Goal: Task Accomplishment & Management: Use online tool/utility

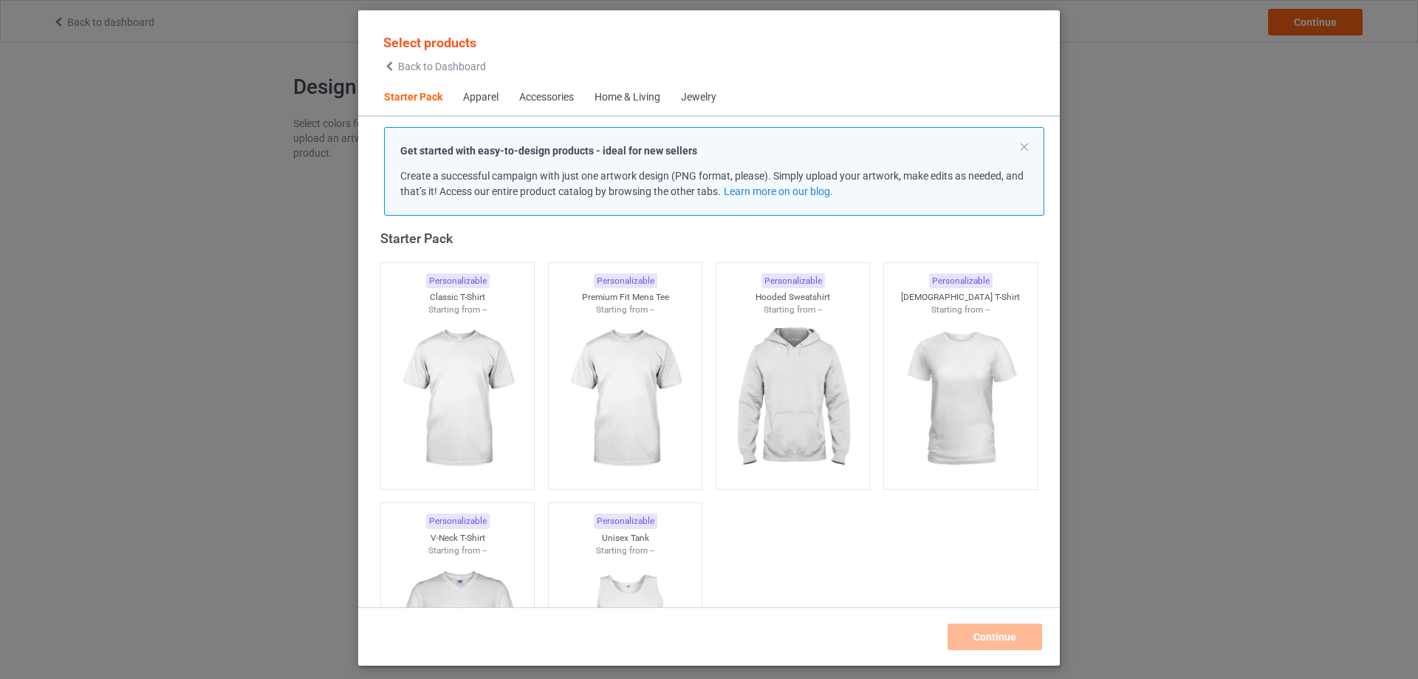
click at [648, 98] on div "Home & Living" at bounding box center [628, 97] width 66 height 15
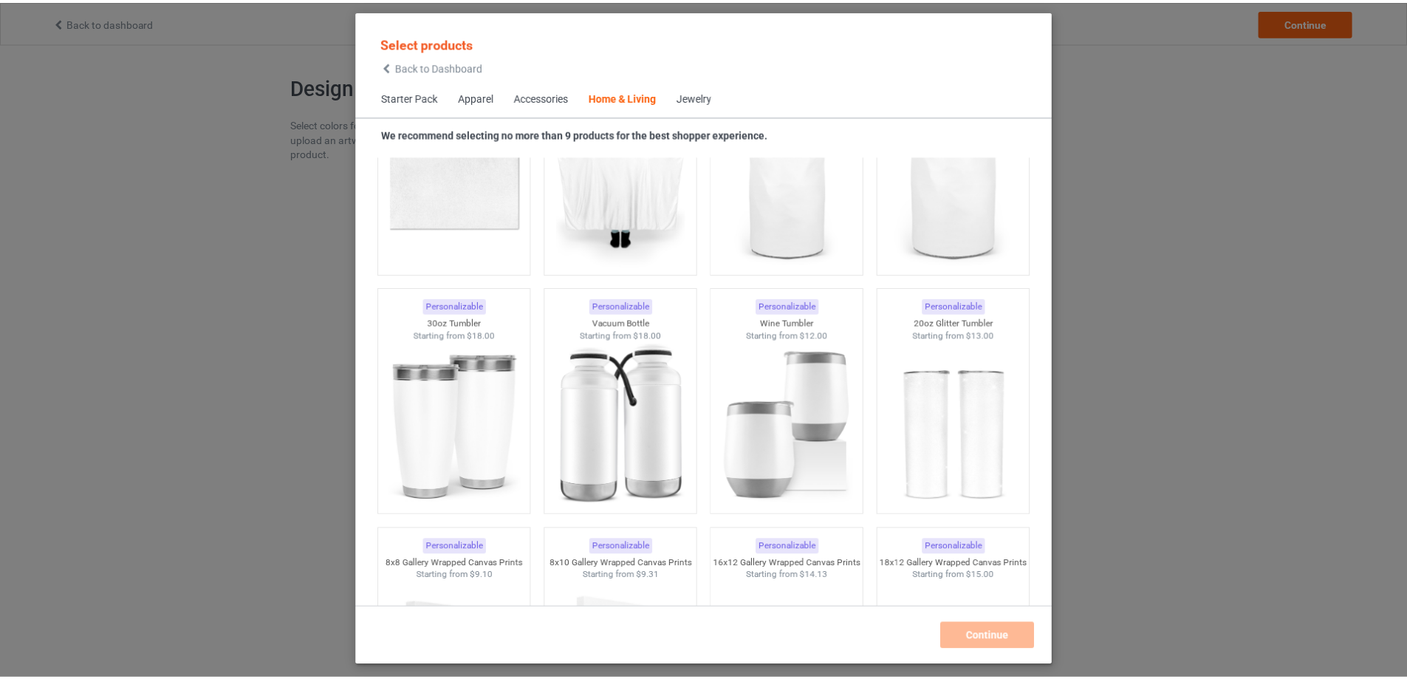
scroll to position [12064, 0]
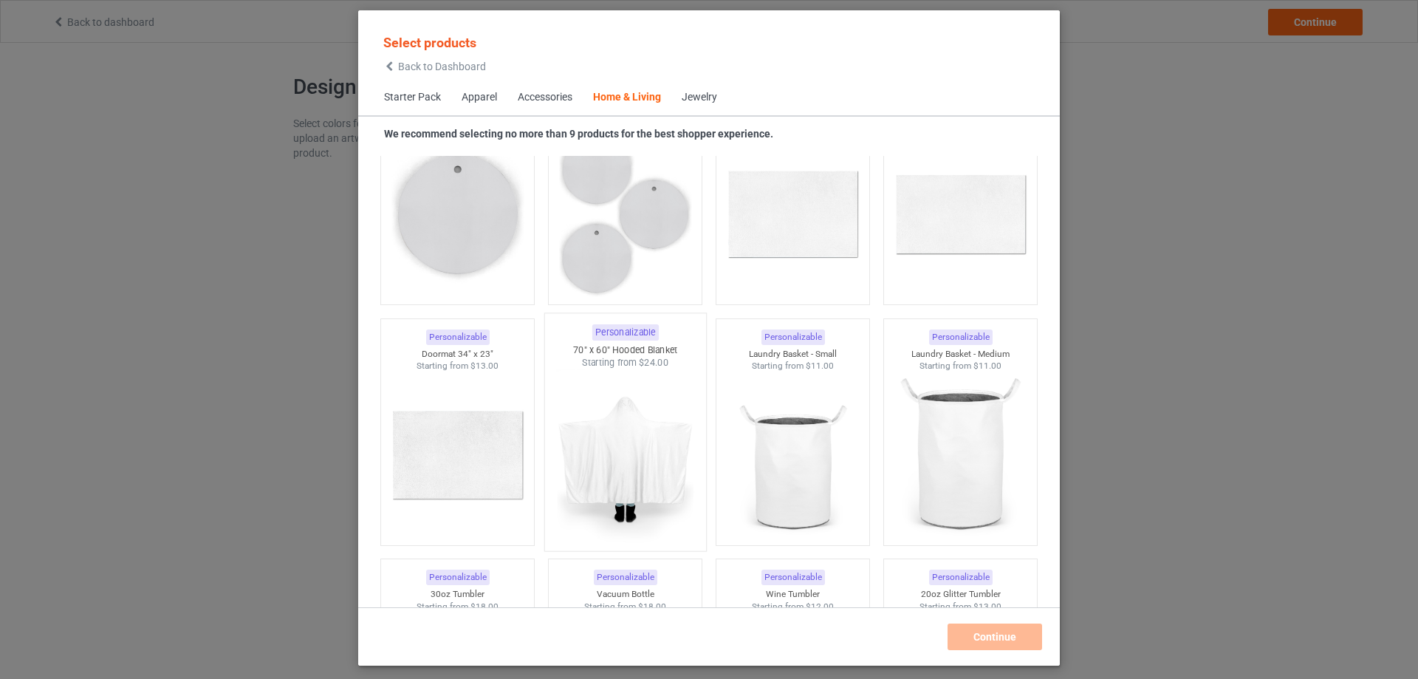
click at [637, 435] on img at bounding box center [625, 456] width 139 height 174
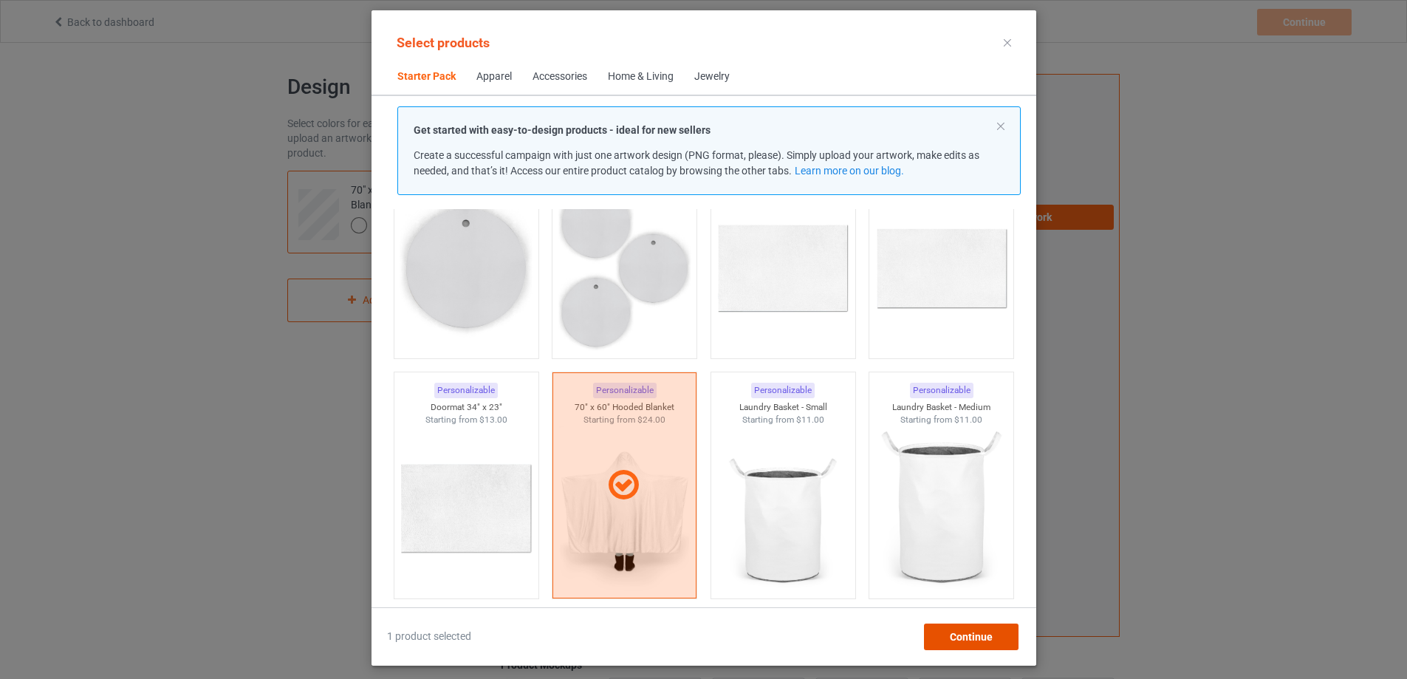
click at [992, 639] on span "Continue" at bounding box center [970, 637] width 43 height 12
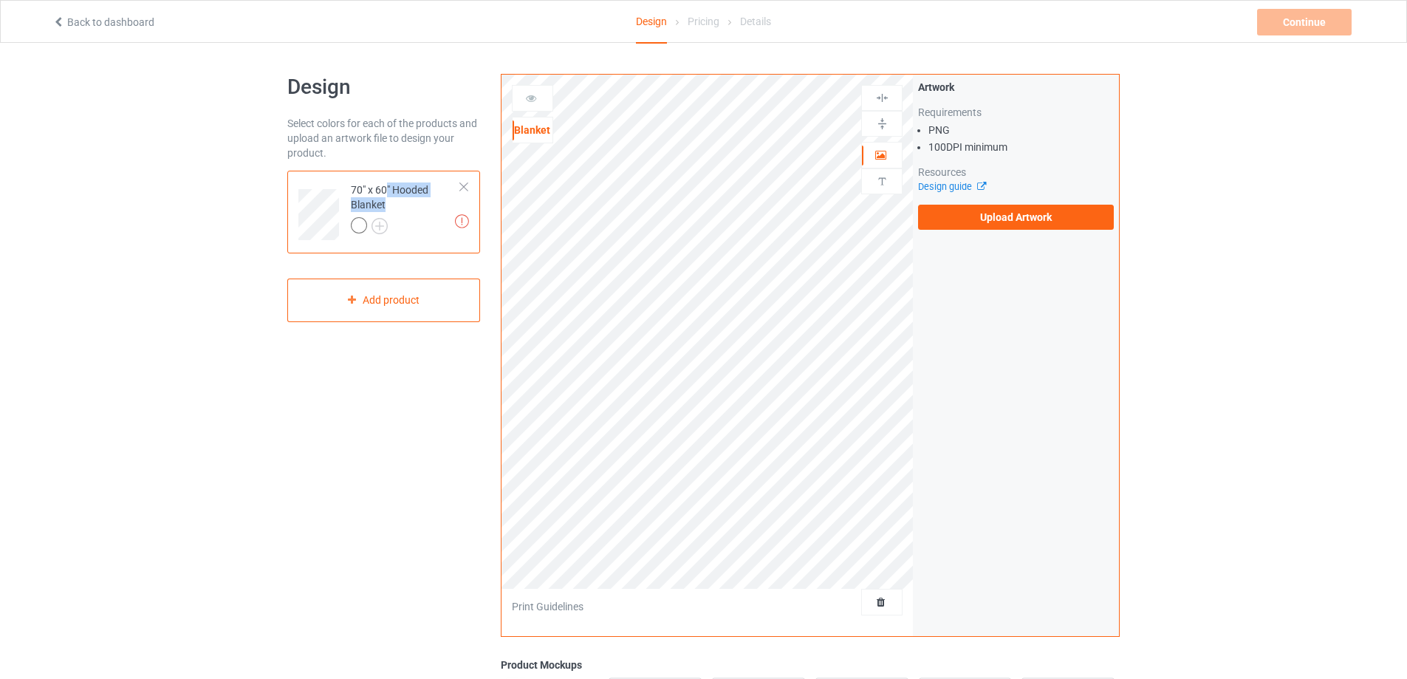
drag, startPoint x: 403, startPoint y: 202, endPoint x: 388, endPoint y: 192, distance: 17.6
click at [388, 192] on div "70" x 60" Hooded Blanket" at bounding box center [406, 207] width 110 height 50
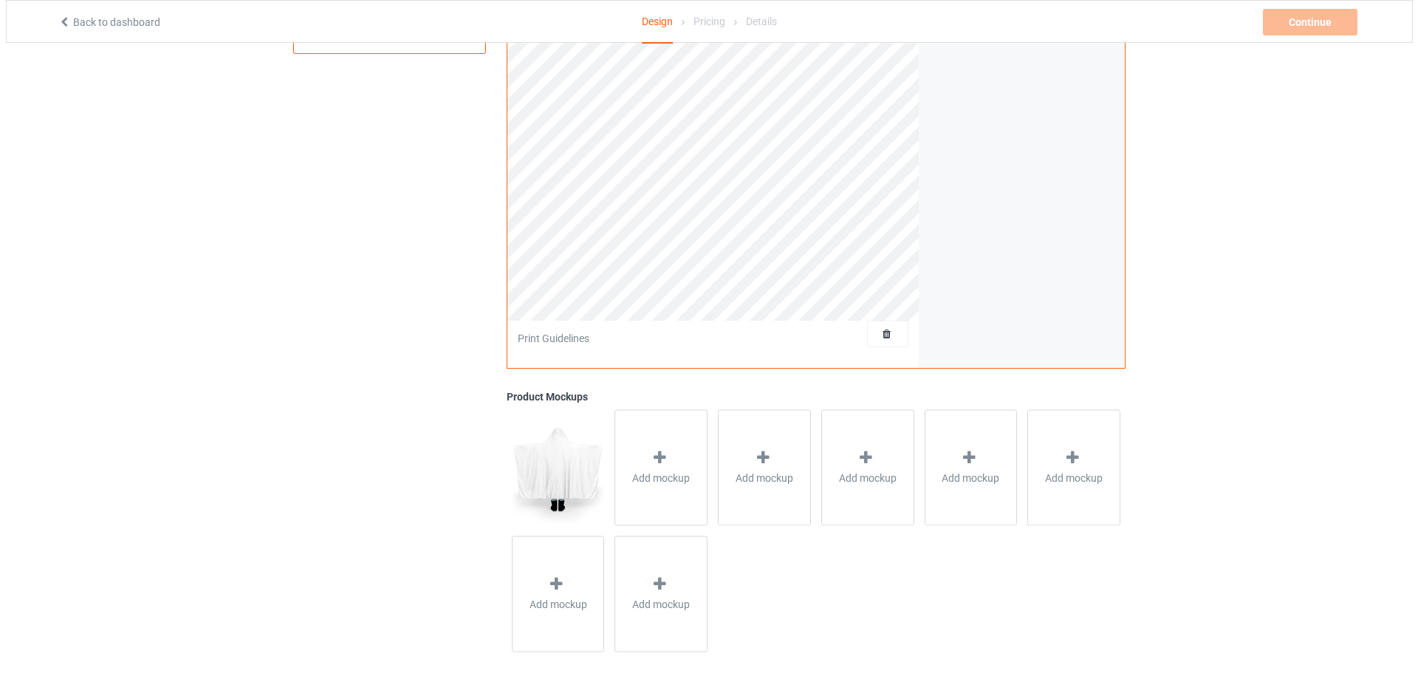
scroll to position [271, 0]
click at [666, 463] on div "Add mockup" at bounding box center [655, 464] width 93 height 116
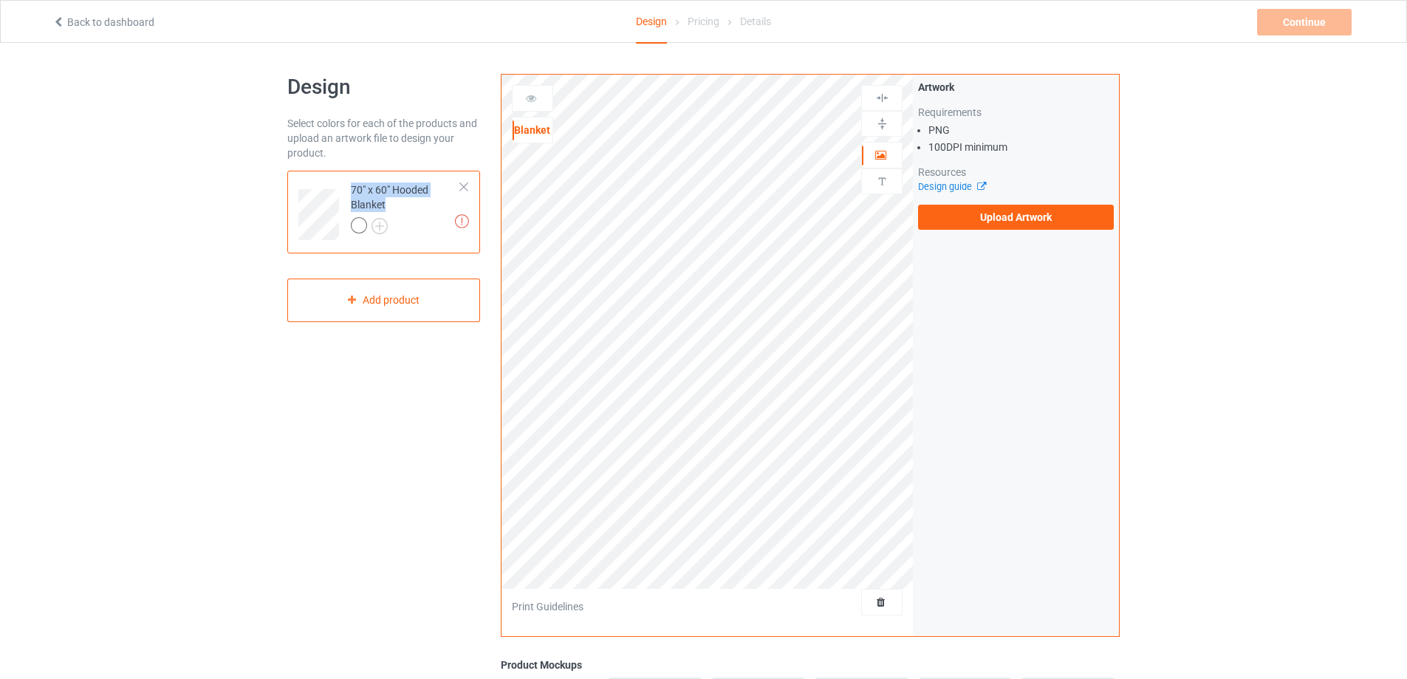
drag, startPoint x: 346, startPoint y: 182, endPoint x: 394, endPoint y: 199, distance: 50.9
click at [394, 199] on td "Missing artworks 70" x 60" Hooded Blanket" at bounding box center [406, 210] width 126 height 66
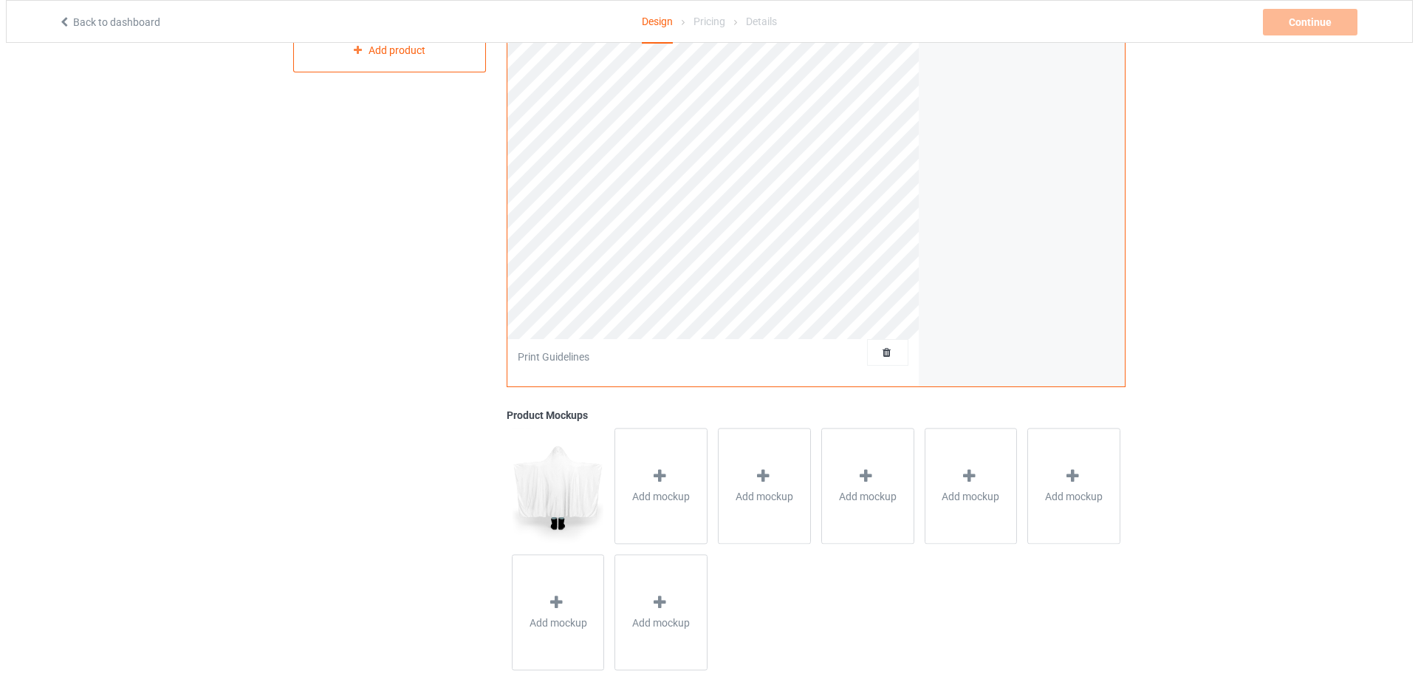
scroll to position [271, 0]
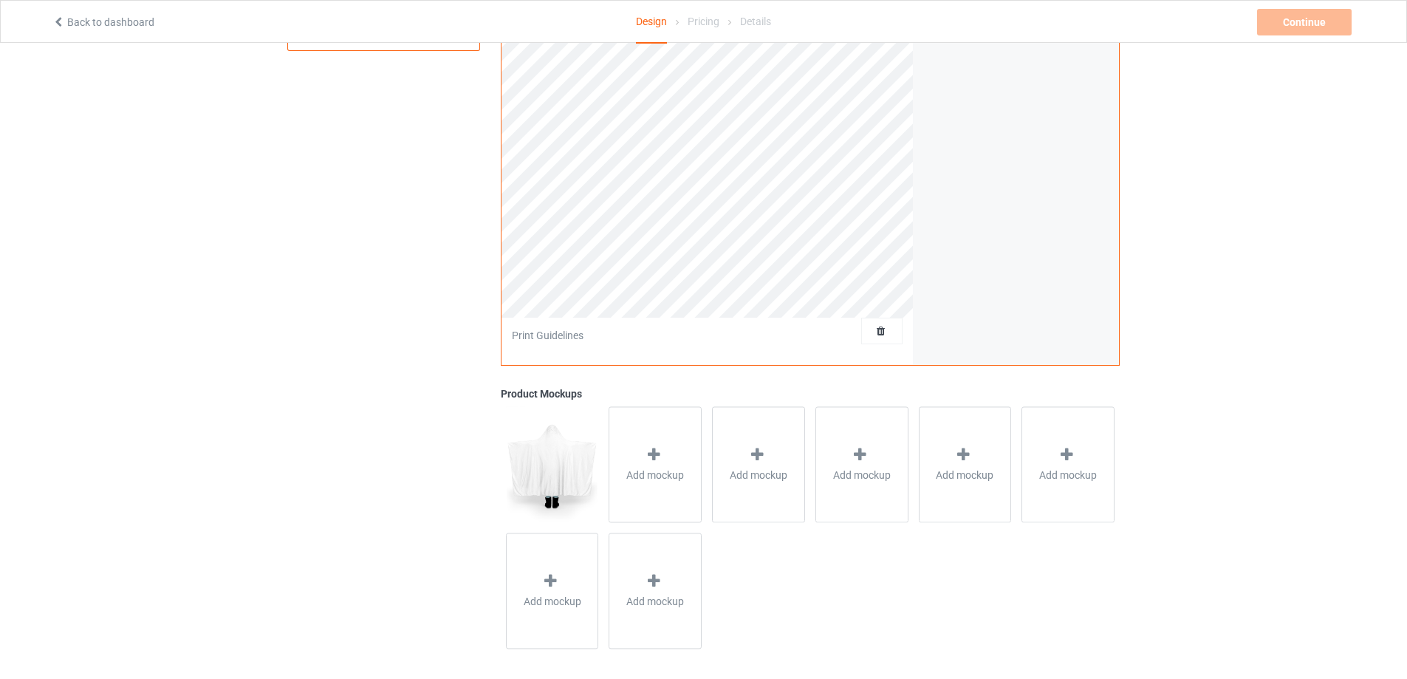
click at [542, 460] on img at bounding box center [552, 463] width 92 height 115
click at [643, 464] on div "Add mockup" at bounding box center [655, 464] width 93 height 116
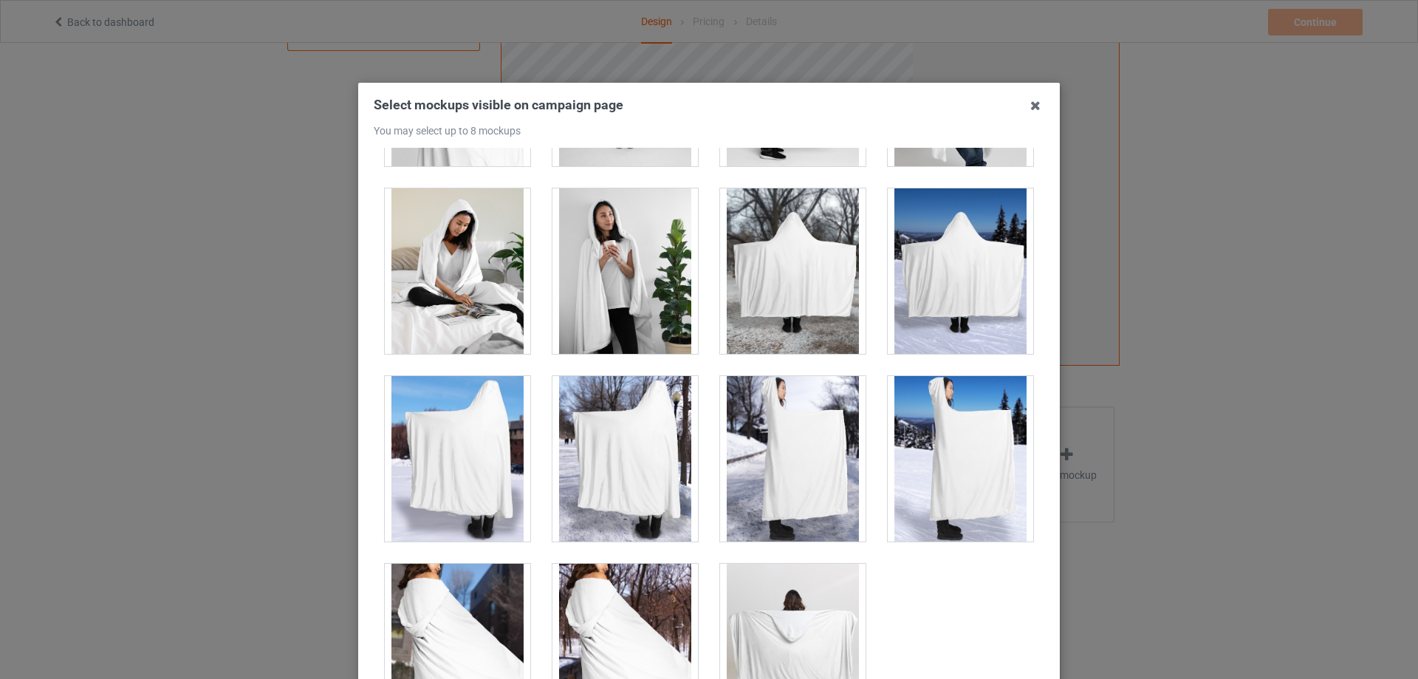
scroll to position [583, 0]
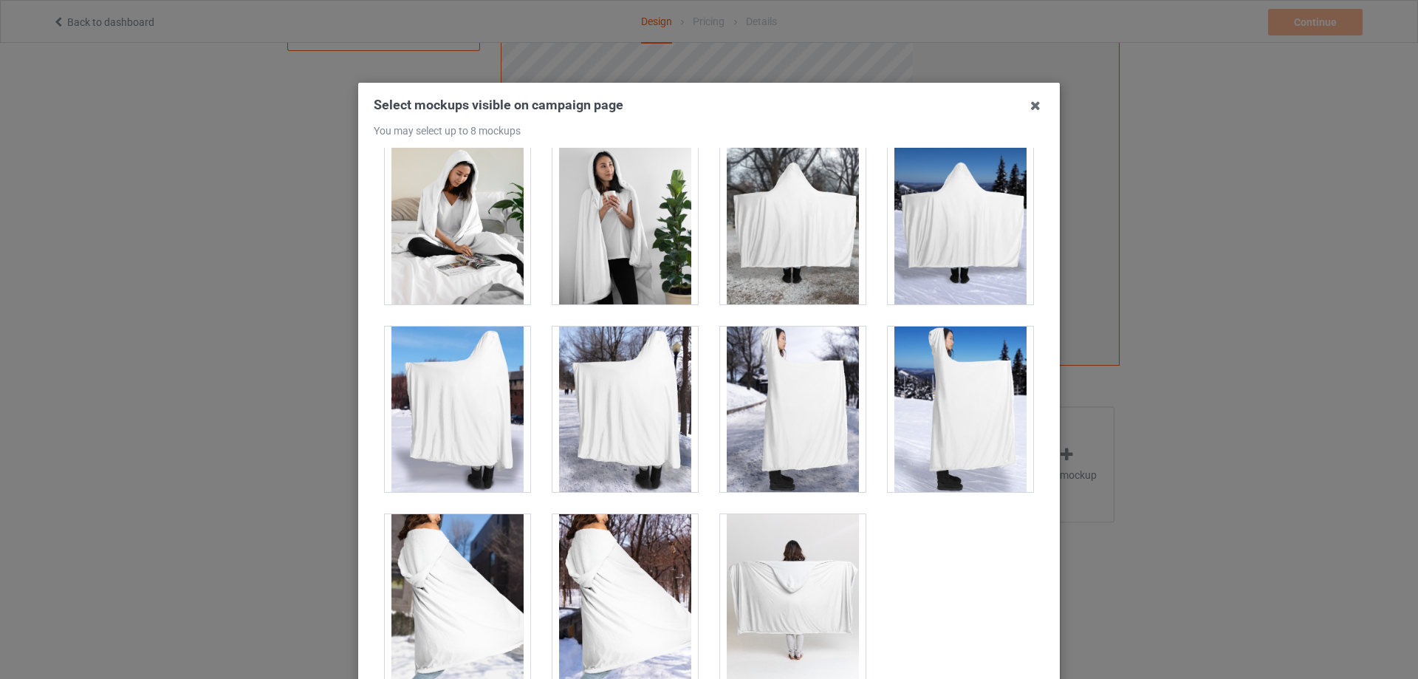
click at [805, 417] on div at bounding box center [793, 409] width 146 height 165
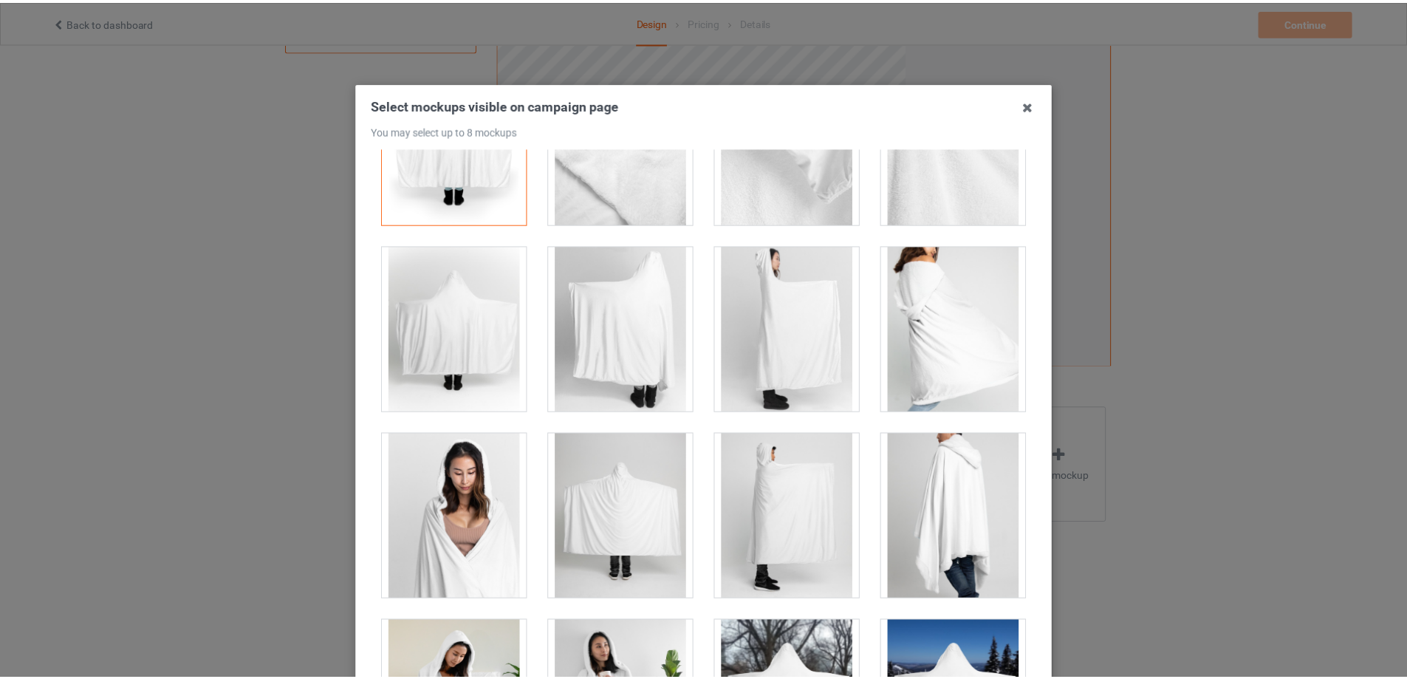
scroll to position [0, 0]
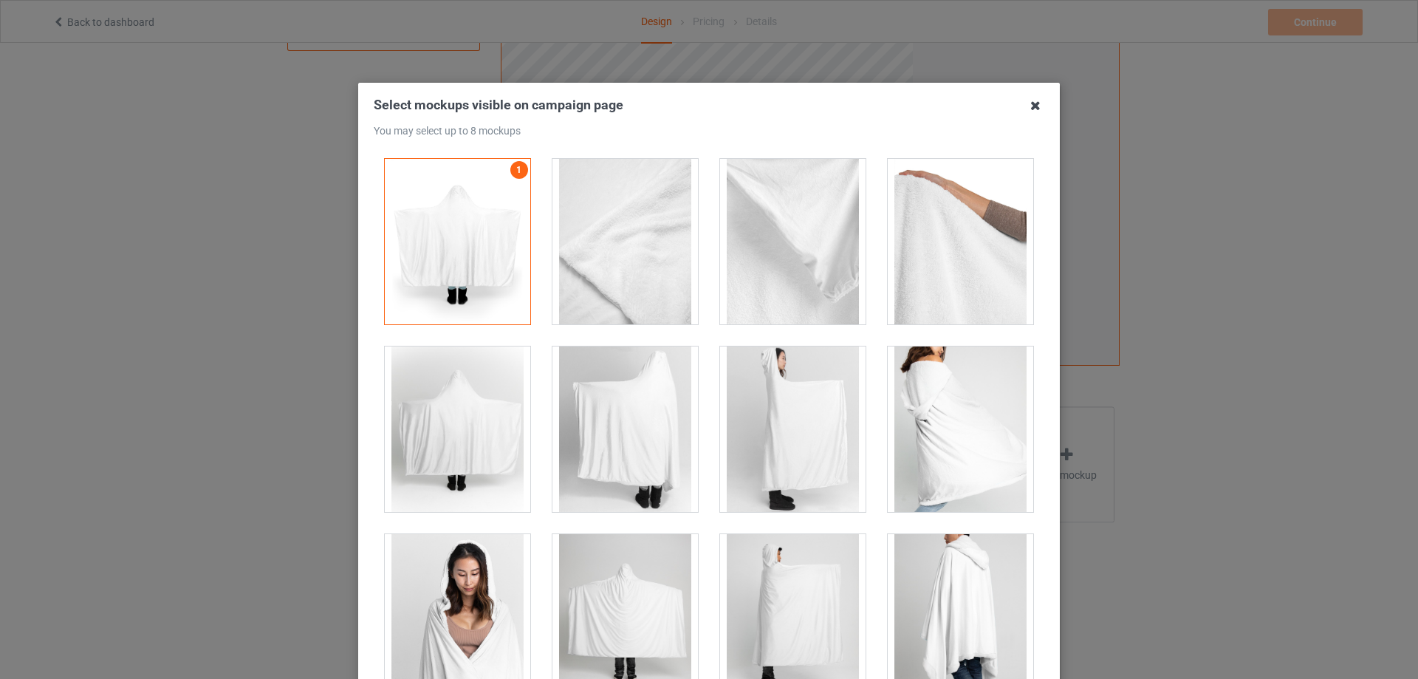
click at [1033, 103] on icon at bounding box center [1036, 106] width 24 height 24
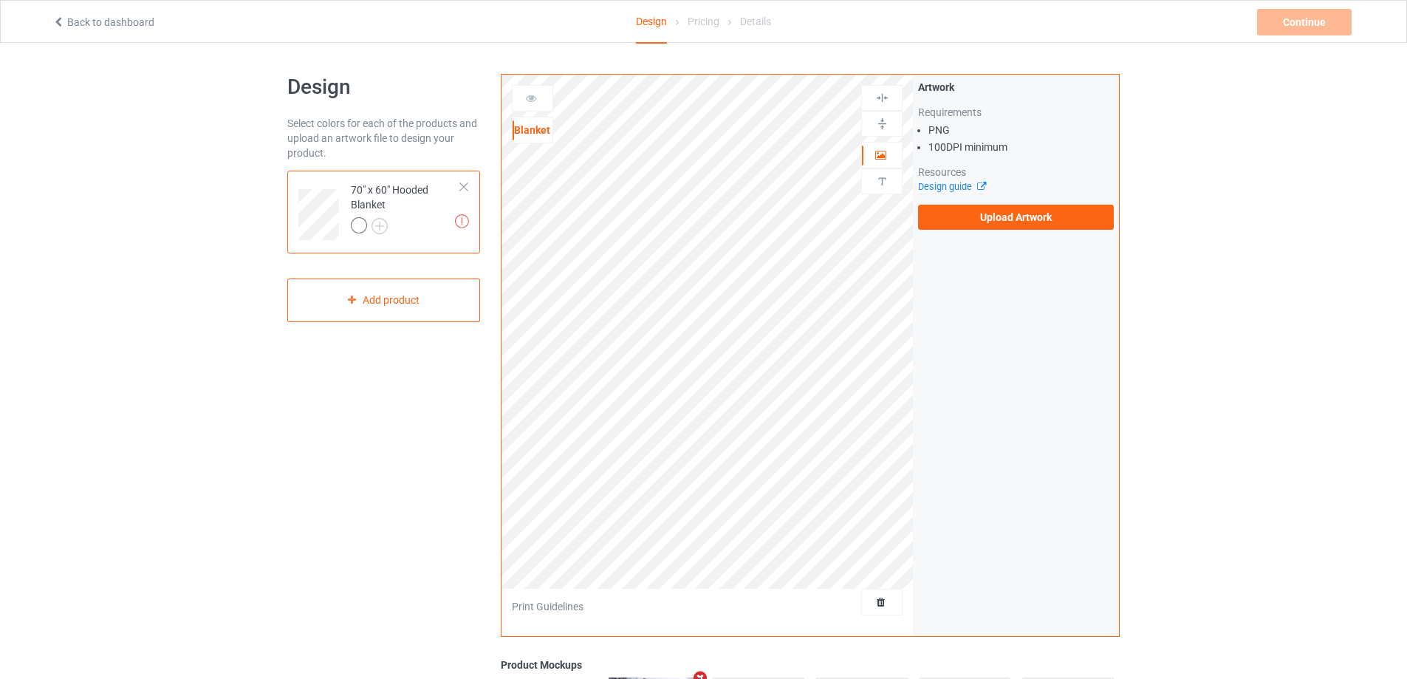
click at [106, 21] on link "Back to dashboard" at bounding box center [103, 22] width 102 height 12
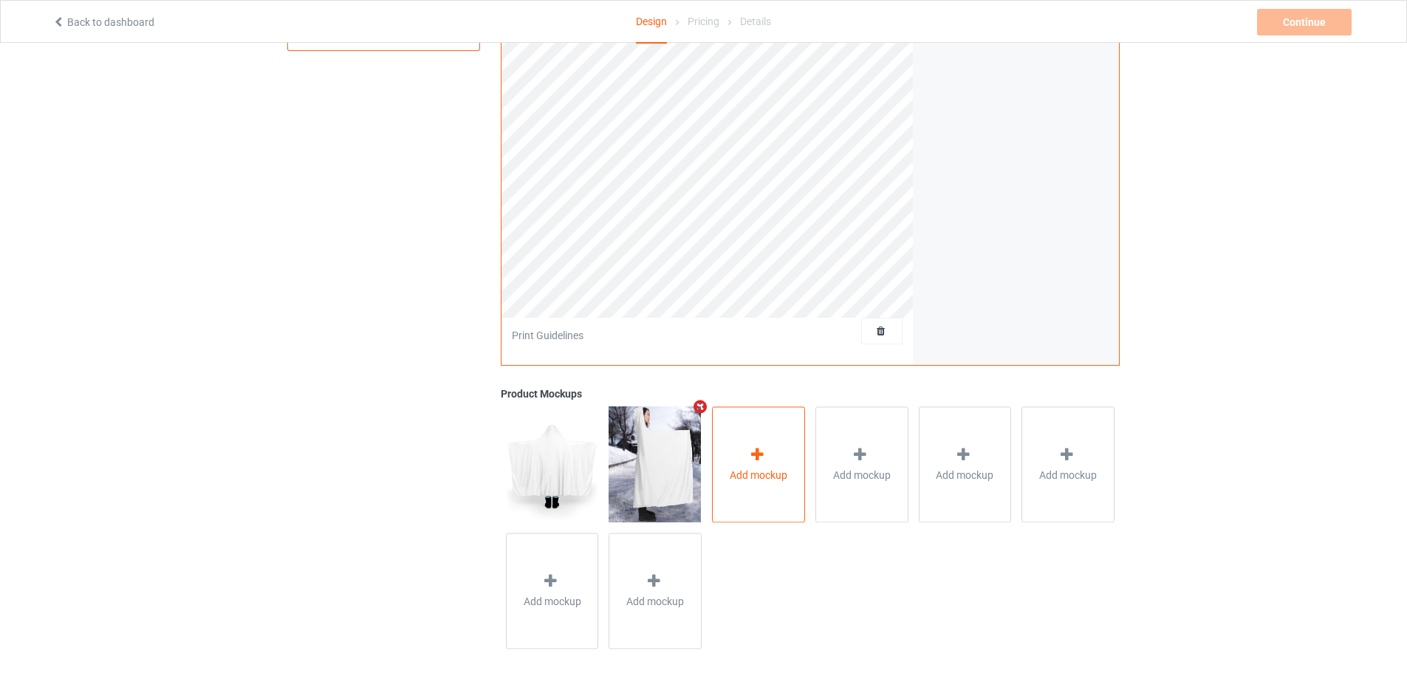
click at [756, 468] on span "Add mockup" at bounding box center [759, 475] width 58 height 15
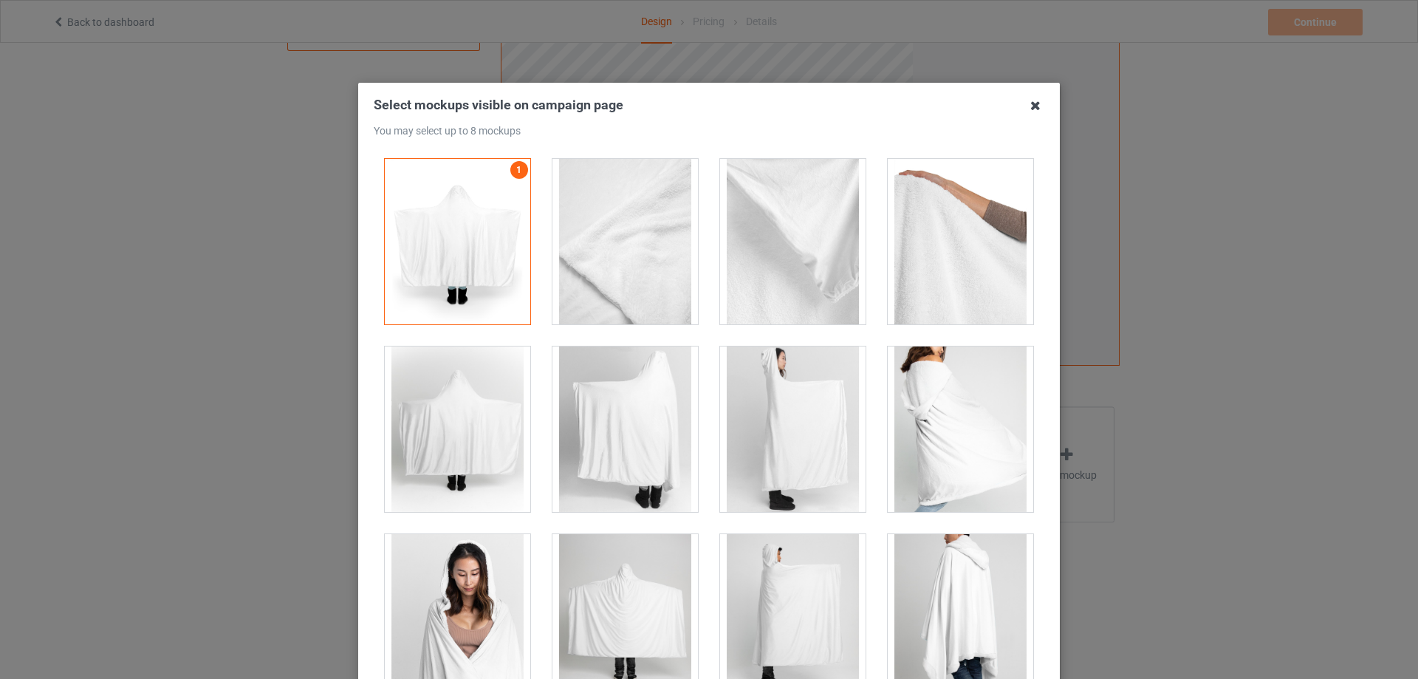
click at [1039, 104] on icon at bounding box center [1036, 106] width 24 height 24
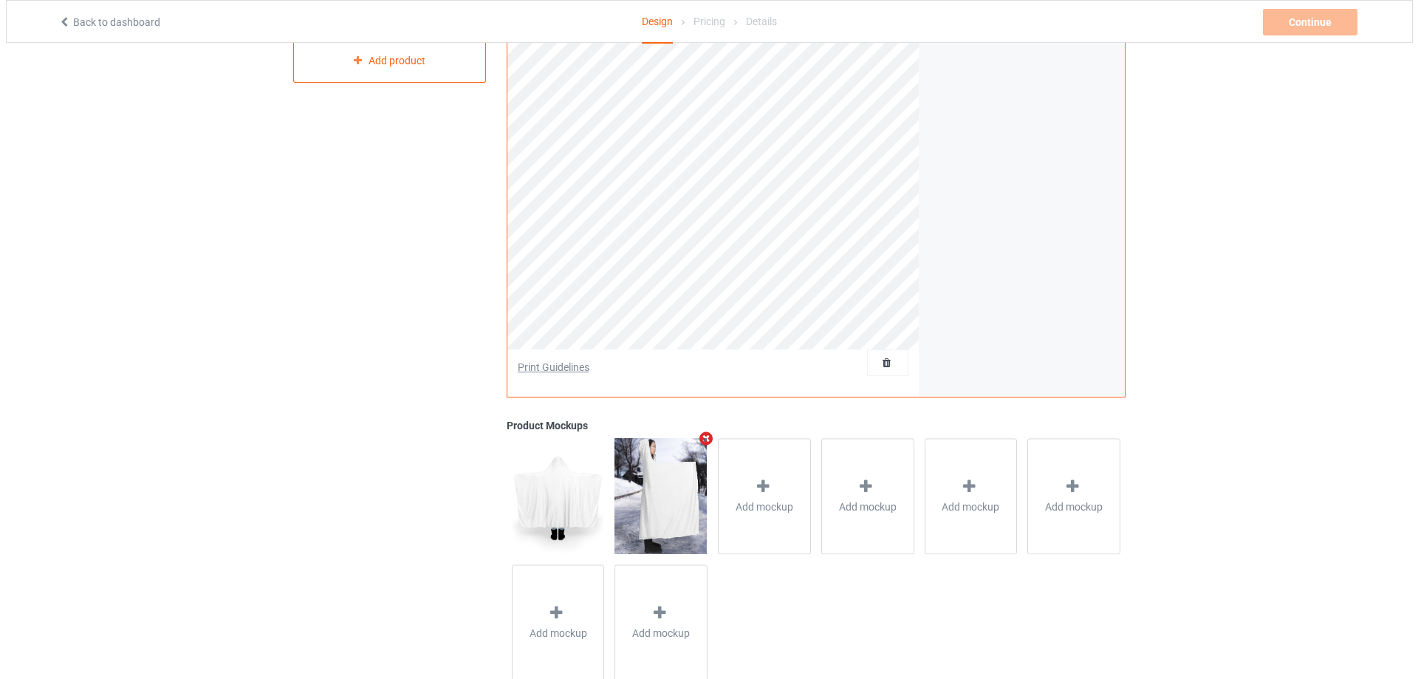
scroll to position [279, 0]
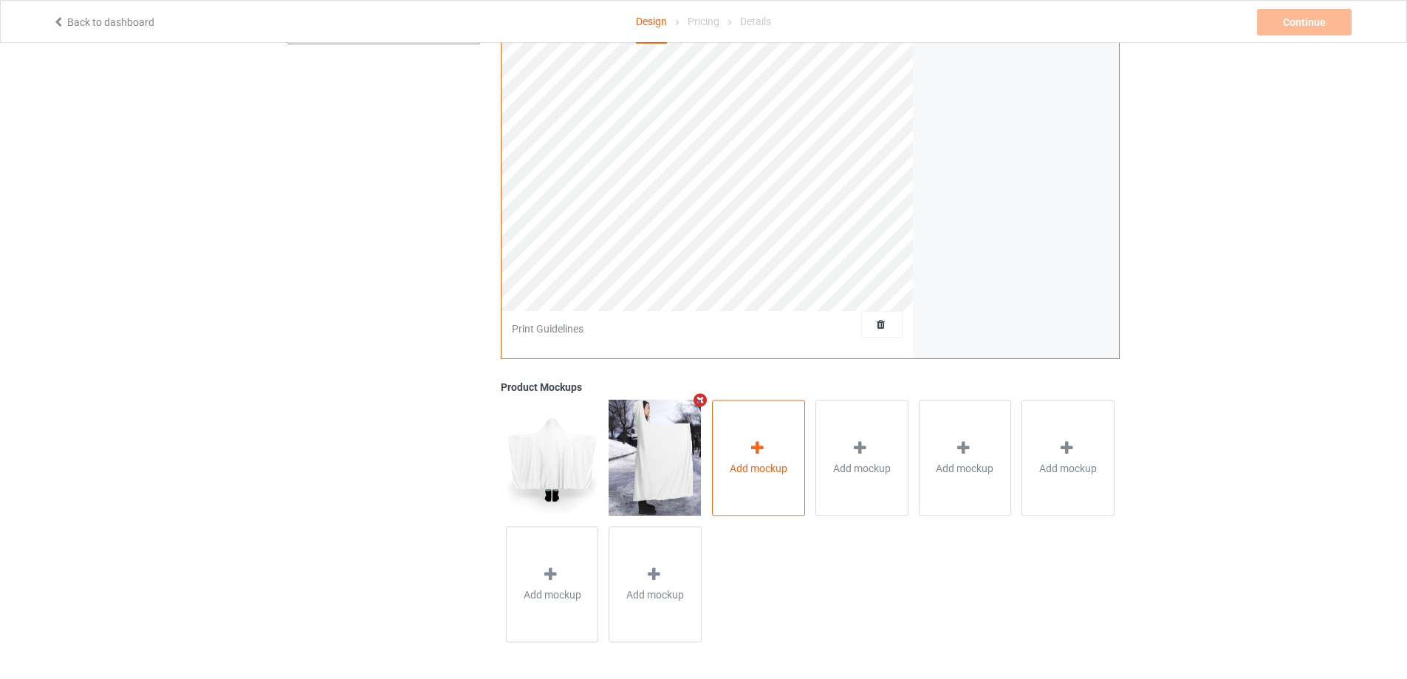
click at [760, 456] on div at bounding box center [758, 450] width 21 height 21
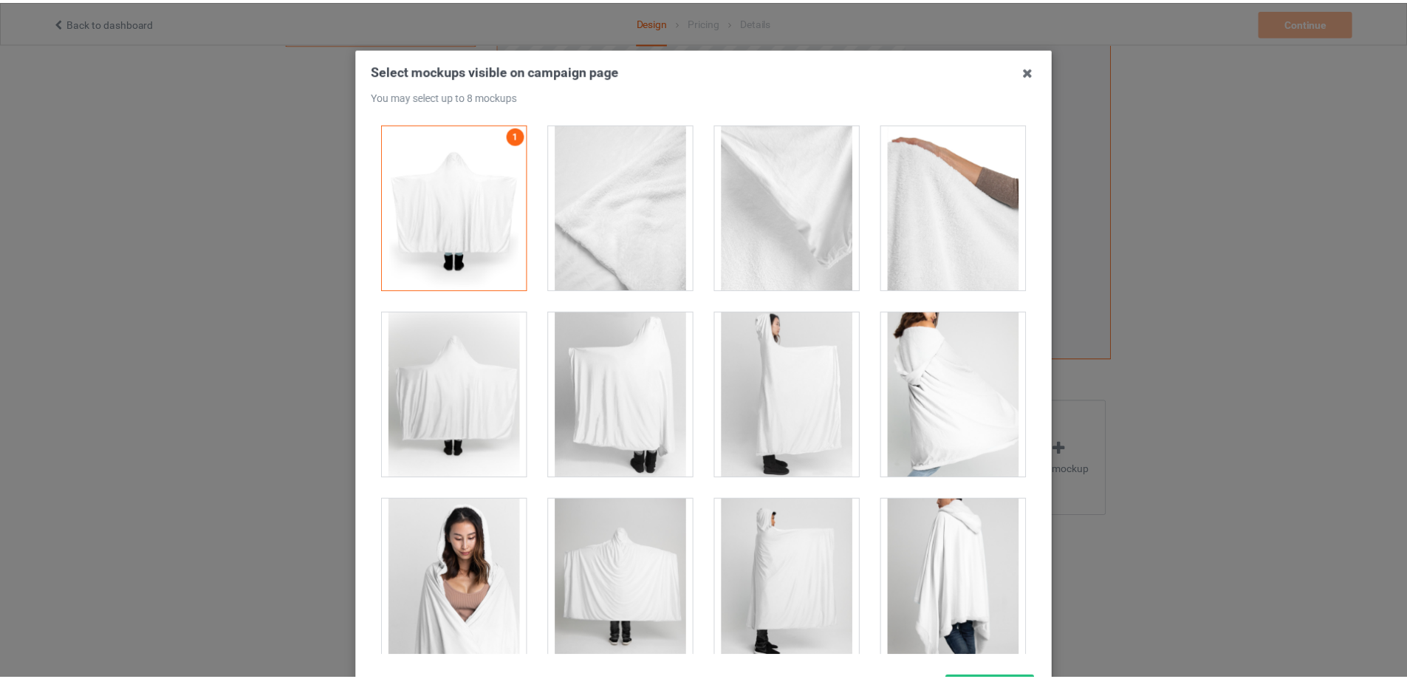
scroll to position [0, 0]
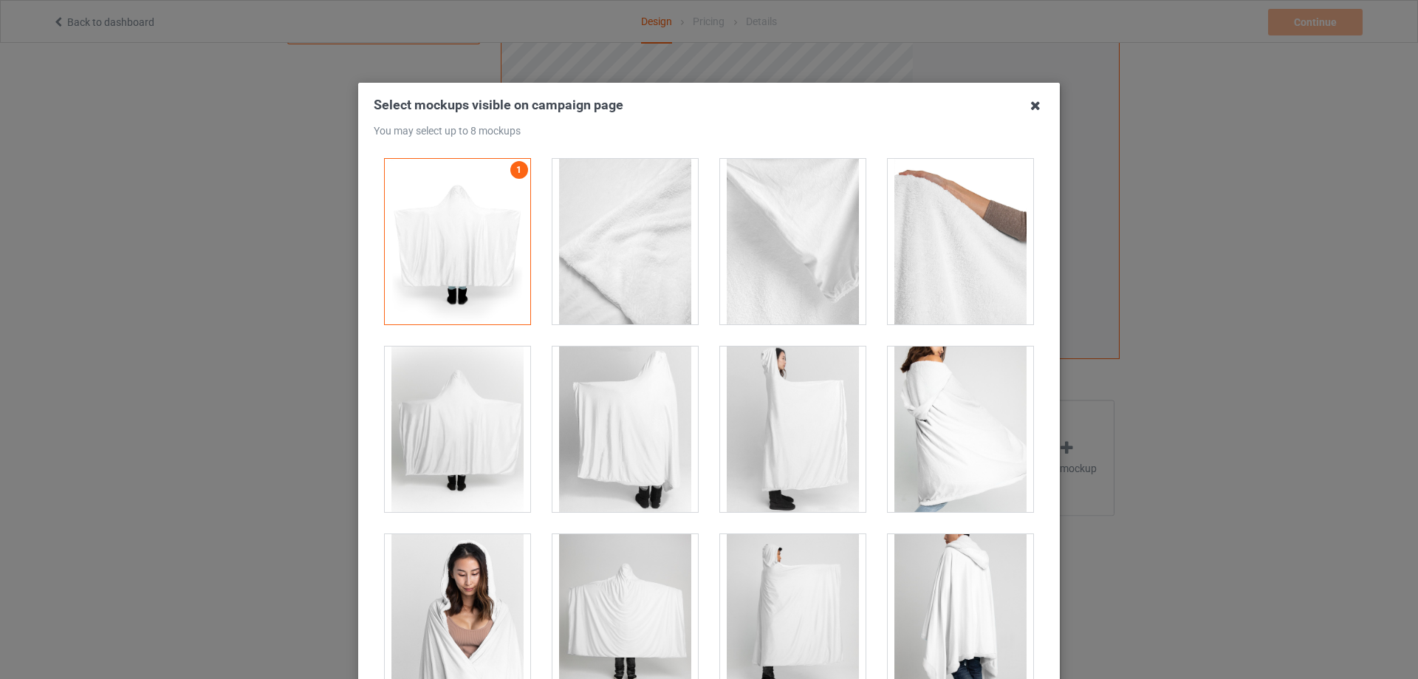
click at [1026, 100] on icon at bounding box center [1036, 106] width 24 height 24
